Goal: Check status

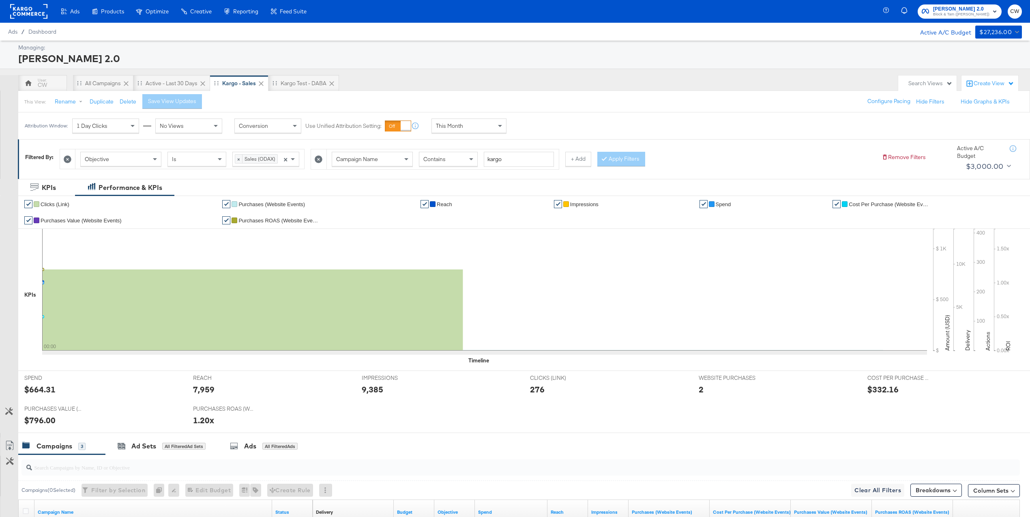
click at [467, 124] on div "This Month" at bounding box center [469, 126] width 74 height 14
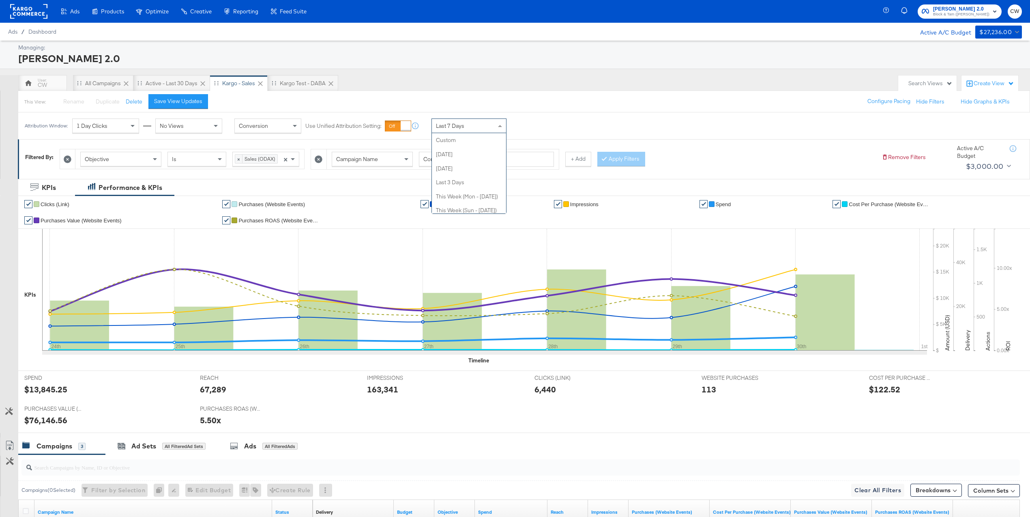
click at [472, 130] on div "Last 7 Days" at bounding box center [469, 126] width 74 height 14
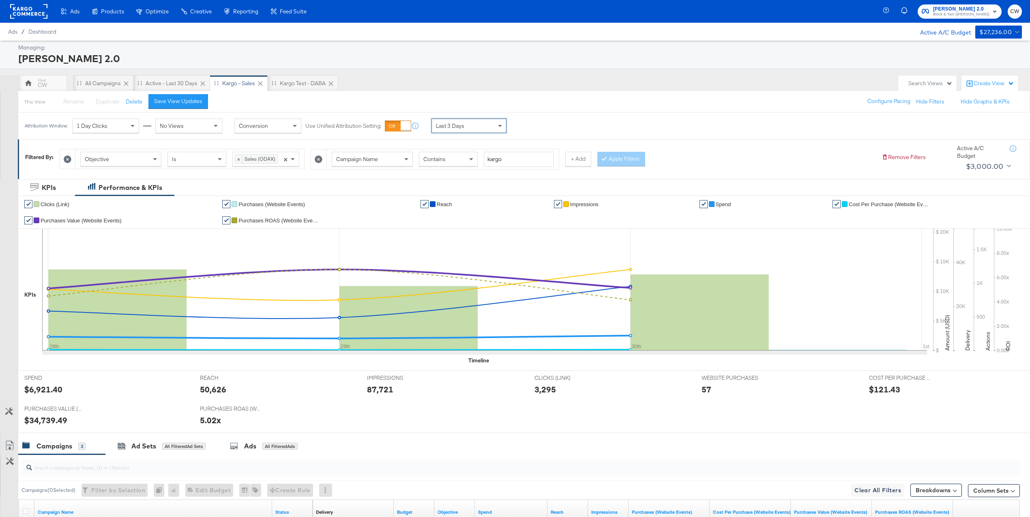
click at [480, 125] on div "Last 3 Days" at bounding box center [469, 126] width 74 height 14
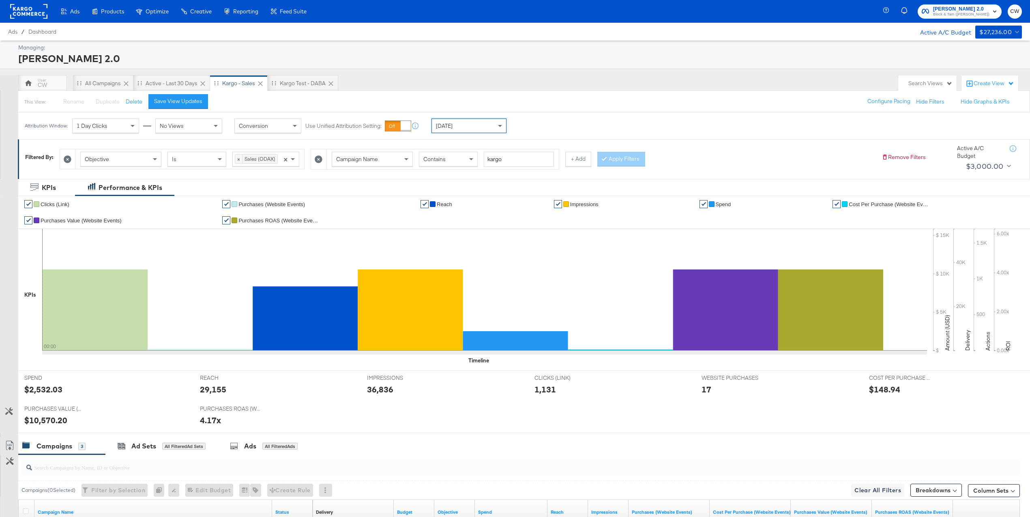
click at [467, 120] on div "[DATE]" at bounding box center [469, 126] width 74 height 14
click at [358, 400] on div "REACH REACH 29,155" at bounding box center [278, 386] width 168 height 31
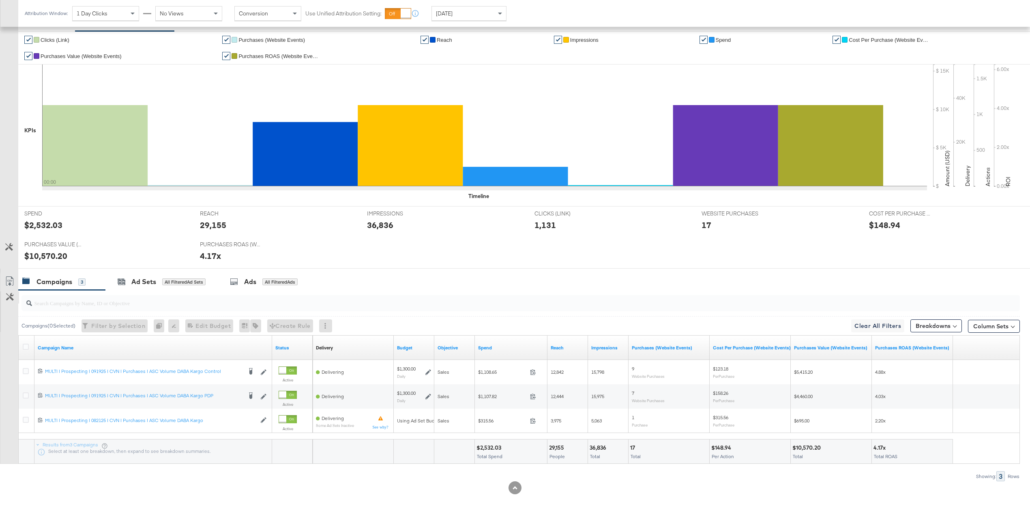
click at [19, 300] on div "Campaigns ( 0 Selected) Filter by Selection Filter 0 campaigns 0 Rename 0 campa…" at bounding box center [510, 385] width 1020 height 191
click at [13, 300] on icon at bounding box center [10, 297] width 8 height 8
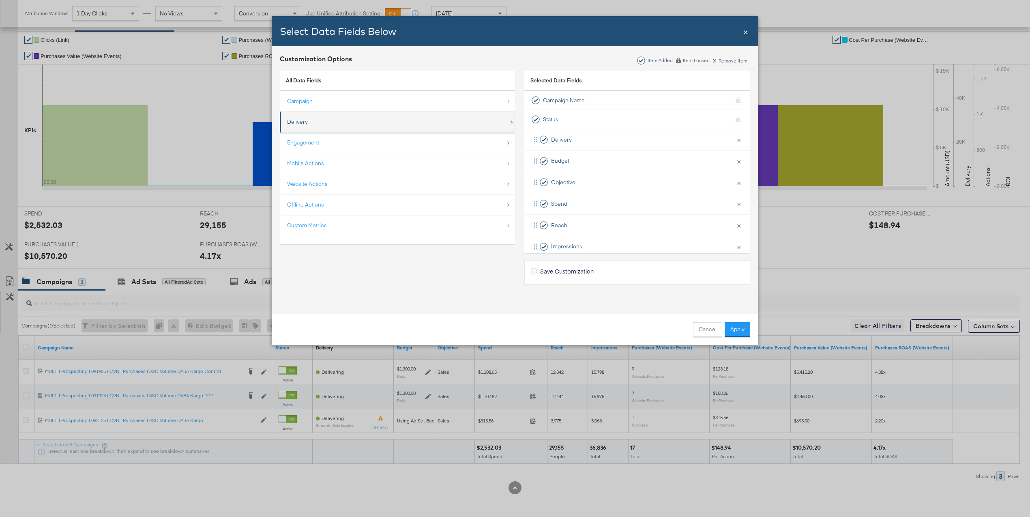
click at [346, 130] on div "Delivery" at bounding box center [398, 122] width 222 height 17
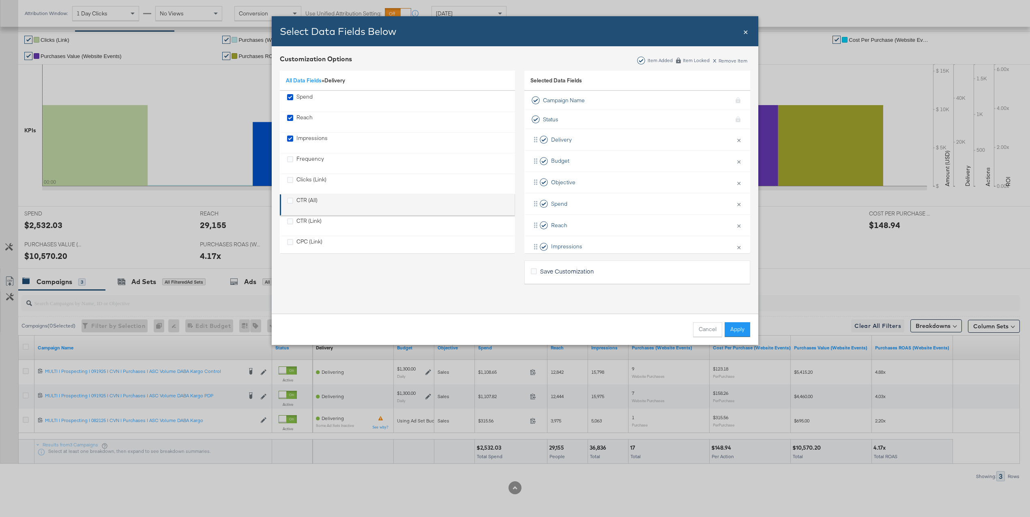
click at [313, 200] on div "CTR (All)" at bounding box center [307, 204] width 21 height 17
click at [310, 226] on div "CTR (Link)" at bounding box center [309, 225] width 25 height 17
click at [312, 235] on li "CTR (Link)" at bounding box center [397, 225] width 235 height 21
click at [312, 245] on div "CPC (Link)" at bounding box center [310, 246] width 26 height 17
click at [741, 330] on button "Apply" at bounding box center [738, 329] width 26 height 15
